Goal: Information Seeking & Learning: Learn about a topic

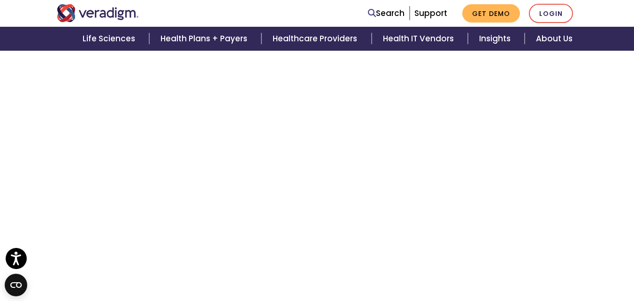
scroll to position [1361, 0]
